Goal: Information Seeking & Learning: Learn about a topic

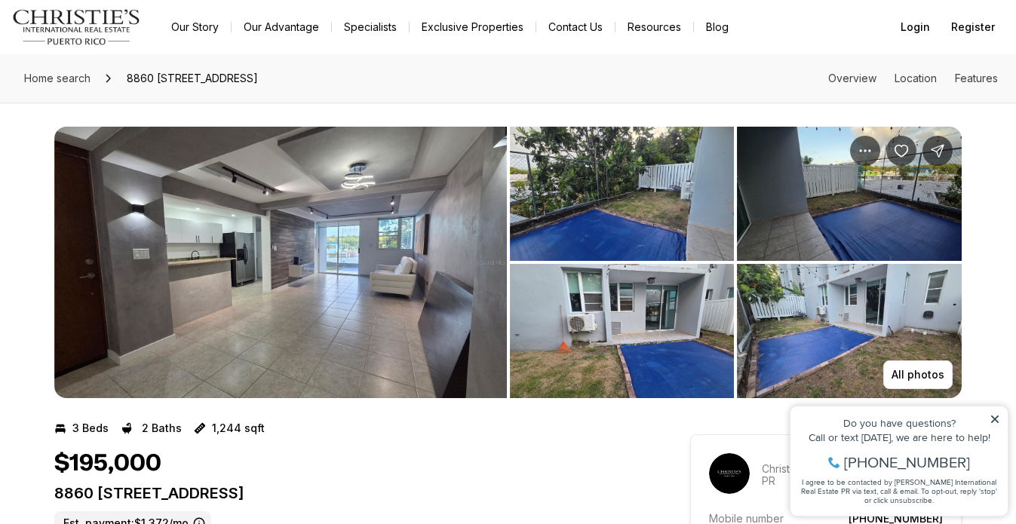
click at [435, 250] on img "View image gallery" at bounding box center [280, 263] width 453 height 272
click at [186, 26] on link "Our Story" at bounding box center [195, 27] width 72 height 21
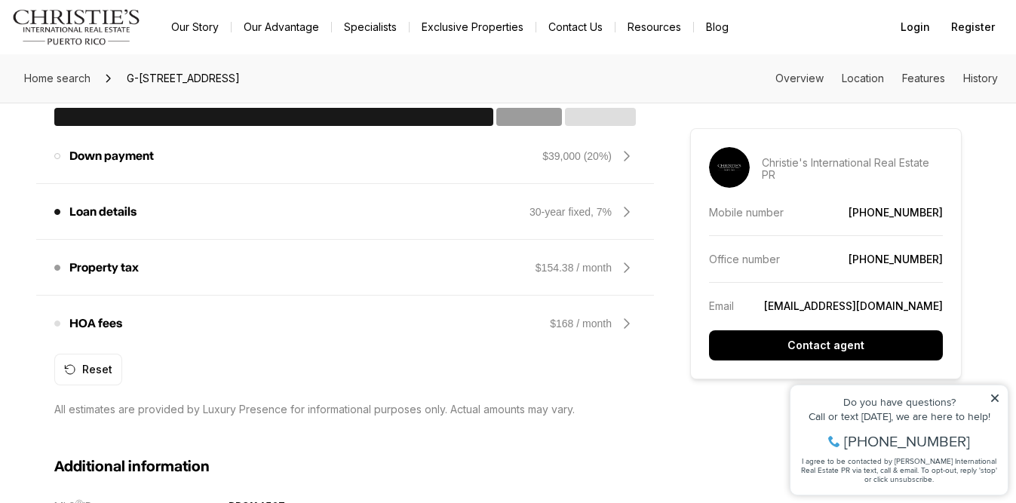
scroll to position [1296, 0]
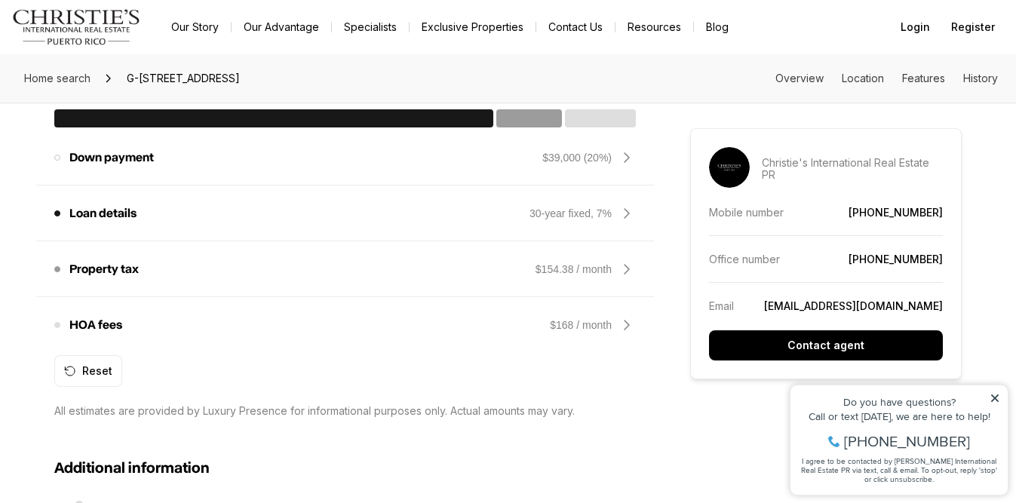
click at [331, 271] on div "Property tax The amount of tax on your home. $154.38 / month" at bounding box center [345, 269] width 582 height 36
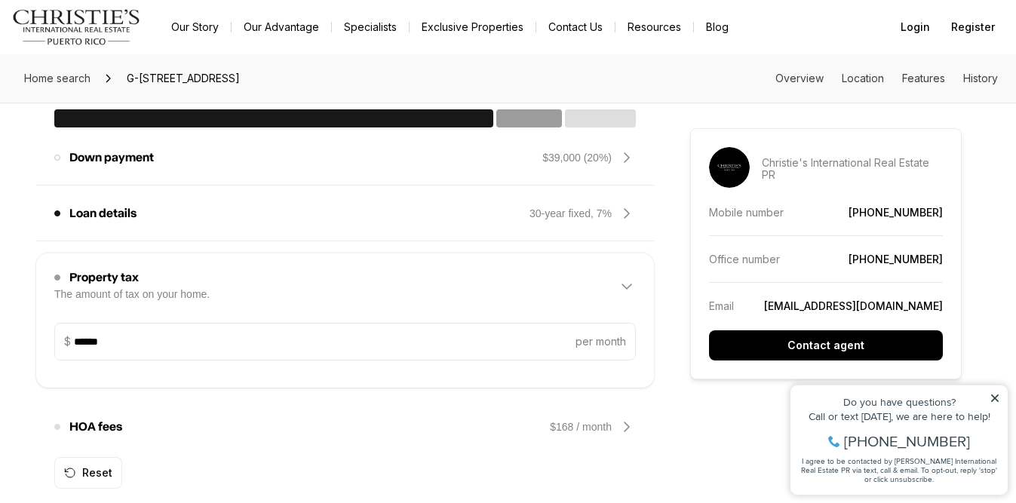
click at [331, 271] on div "Property tax The amount of tax on your home. $154.38 / month" at bounding box center [345, 287] width 582 height 48
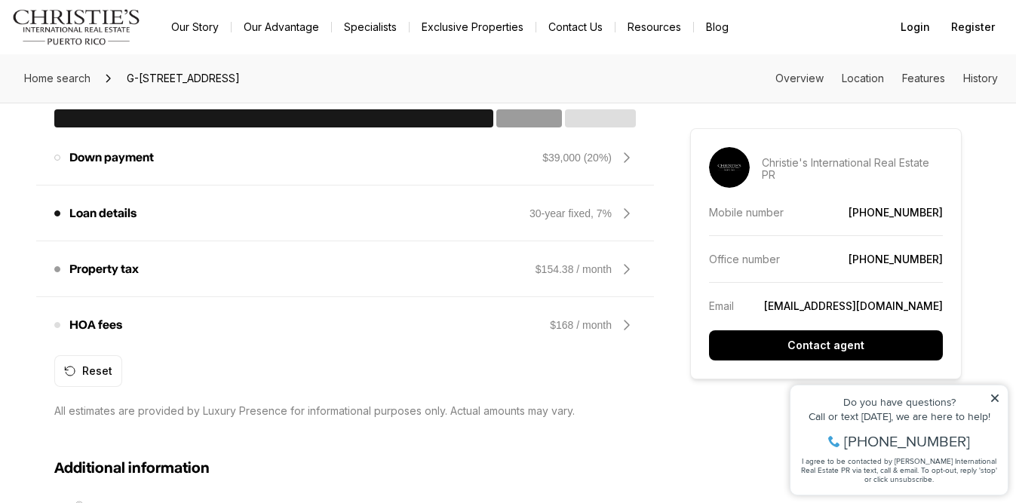
click at [331, 271] on div "Property tax The amount of tax on your home. $154.38 / month" at bounding box center [345, 269] width 582 height 36
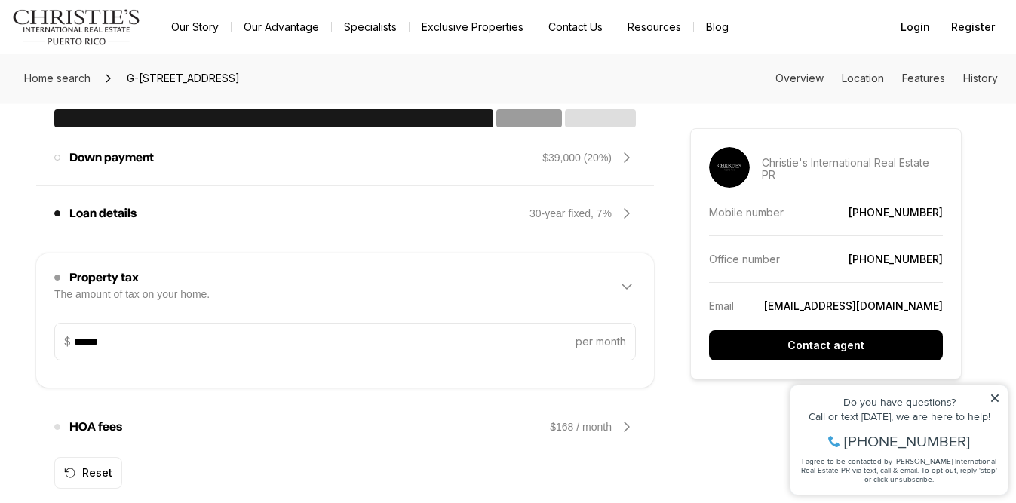
click at [330, 270] on div "Property tax The amount of tax on your home. $154.38 / month" at bounding box center [345, 287] width 582 height 48
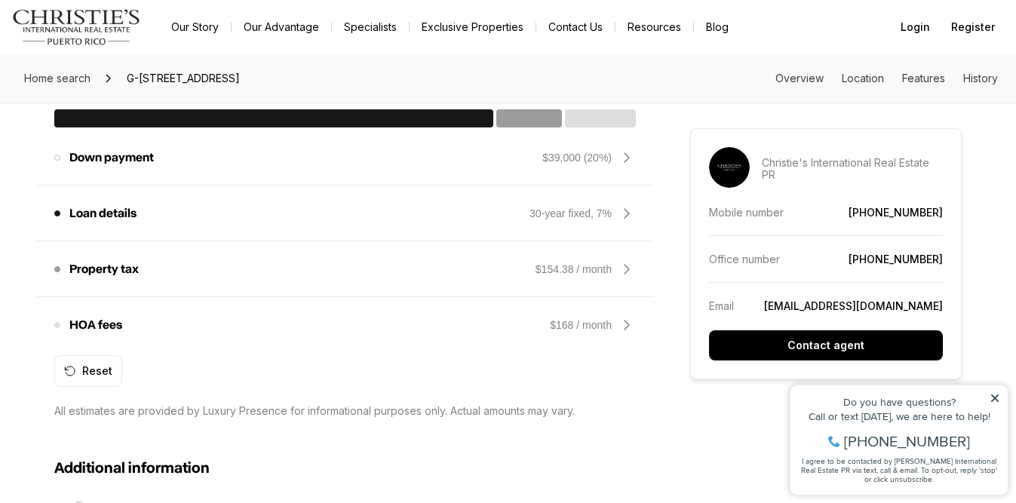
click at [294, 322] on div "HOA fees These fees may be owed in order to maintain and improve properties in …" at bounding box center [345, 325] width 582 height 36
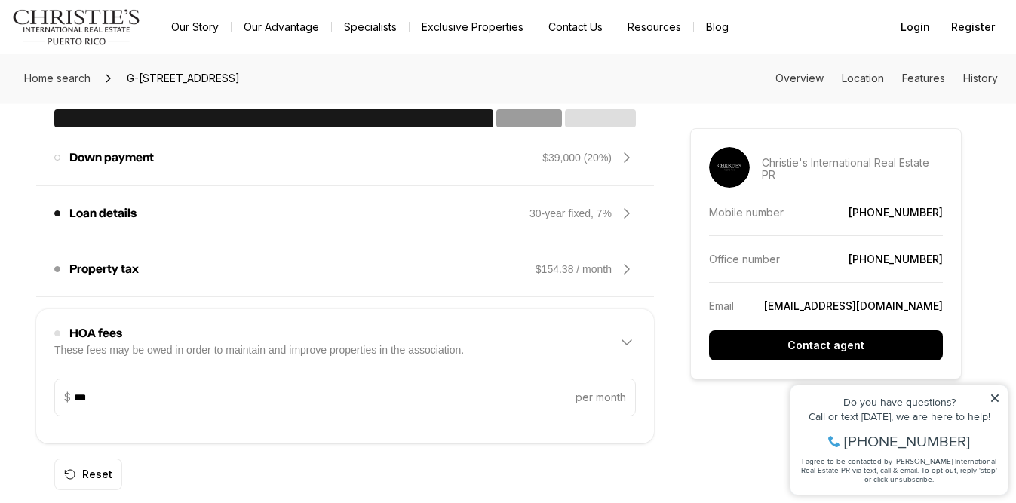
click at [294, 322] on div "HOA fees These fees may be owed in order to maintain and improve properties in …" at bounding box center [345, 342] width 582 height 48
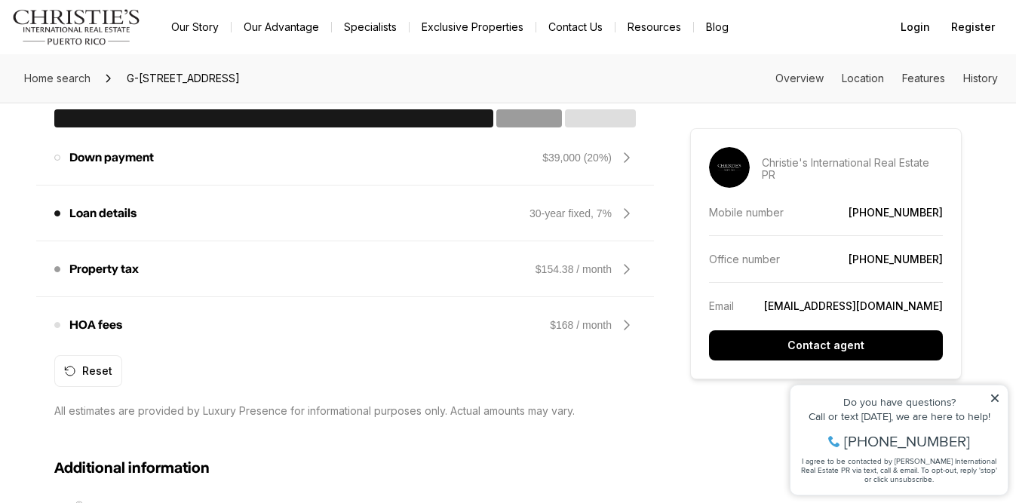
click at [294, 322] on div "HOA fees These fees may be owed in order to maintain and improve properties in …" at bounding box center [345, 325] width 582 height 36
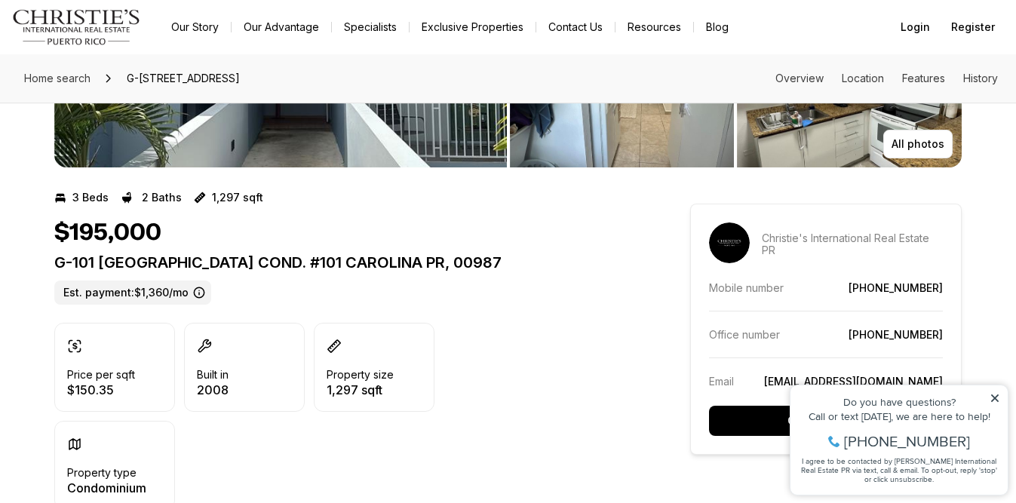
scroll to position [242, 0]
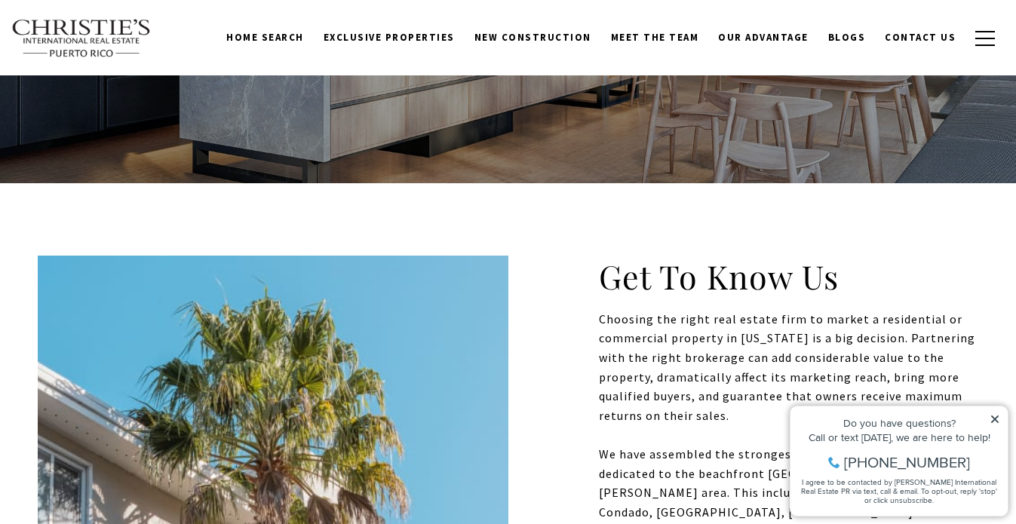
scroll to position [121, 0]
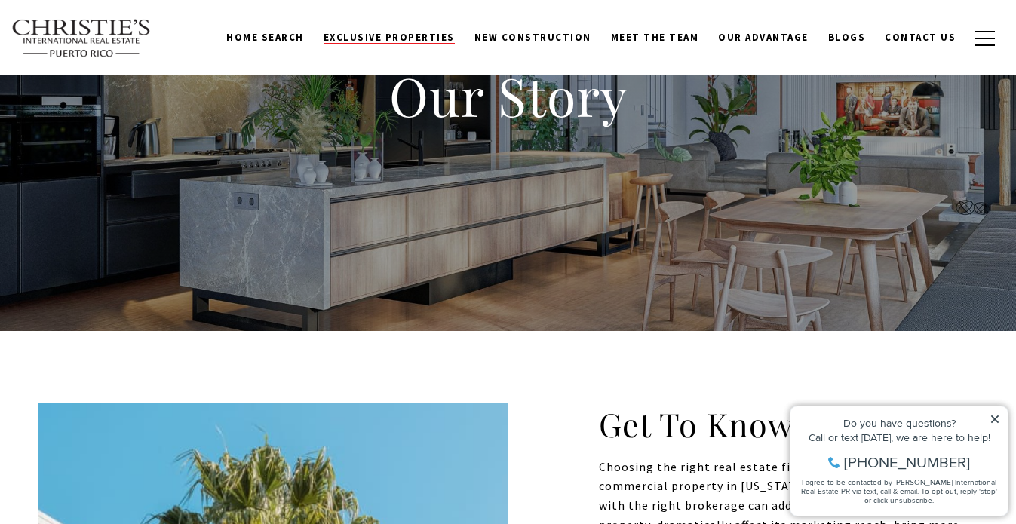
click at [388, 37] on span "Exclusive Properties" at bounding box center [389, 37] width 131 height 13
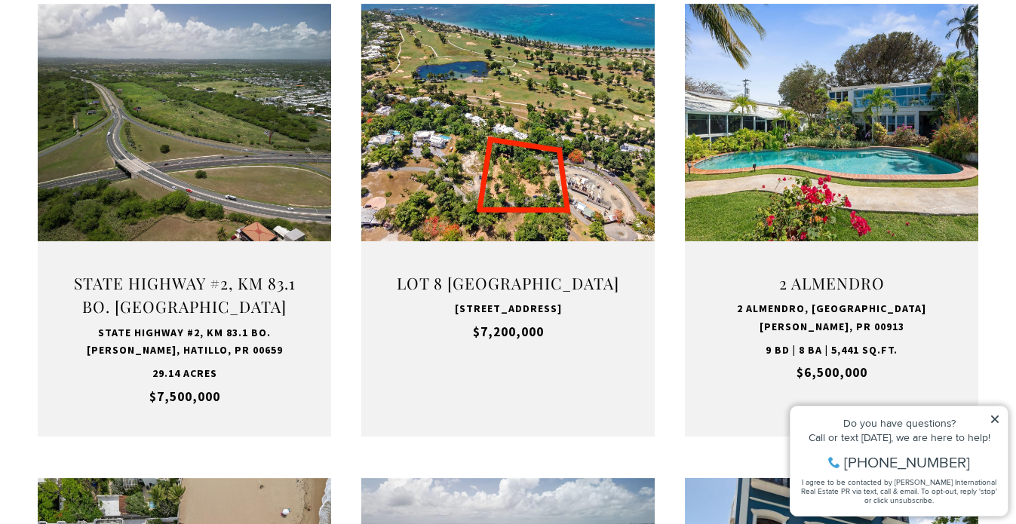
scroll to position [616, 0]
